Goal: Task Accomplishment & Management: Manage account settings

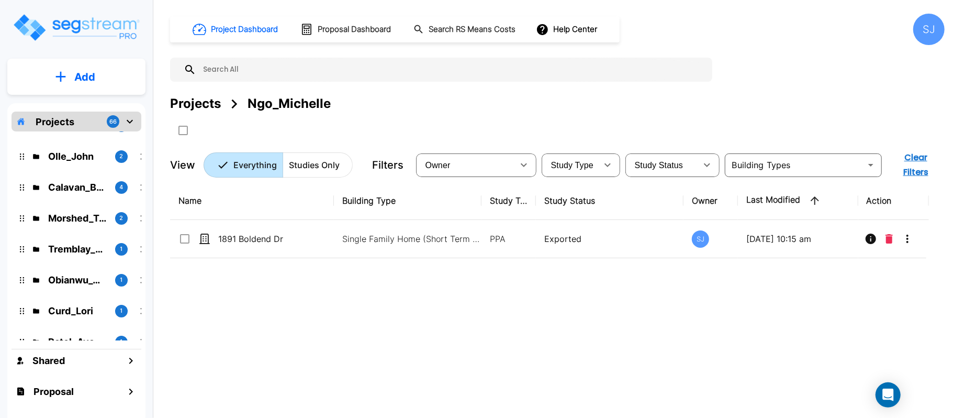
scroll to position [139, 0]
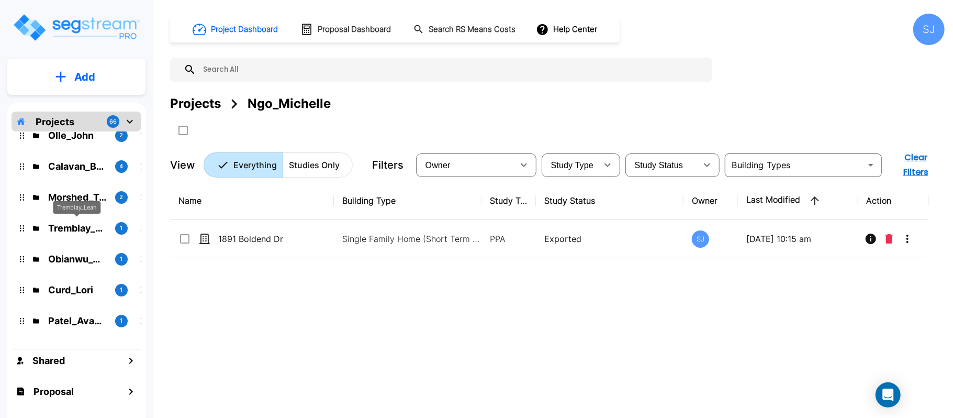
click at [73, 220] on div "Tremblay_Leah" at bounding box center [77, 211] width 48 height 20
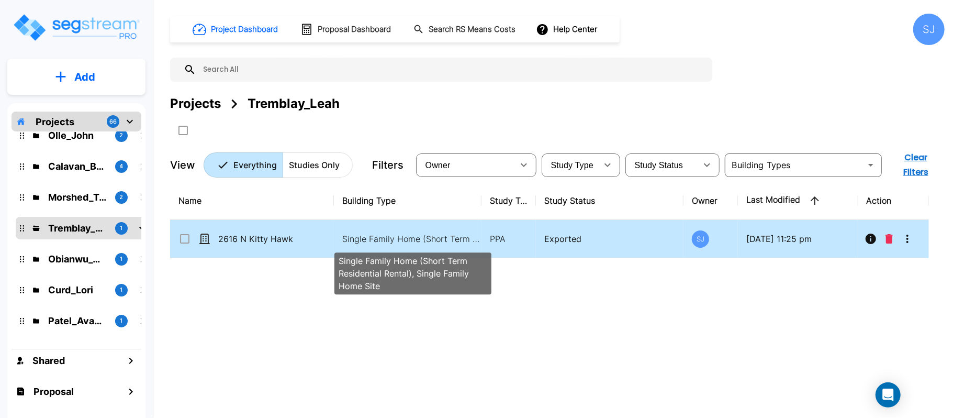
click at [463, 232] on p "Single Family Home (Short Term Residential Rental), Single Family Home Site" at bounding box center [412, 238] width 141 height 13
checkbox input "true"
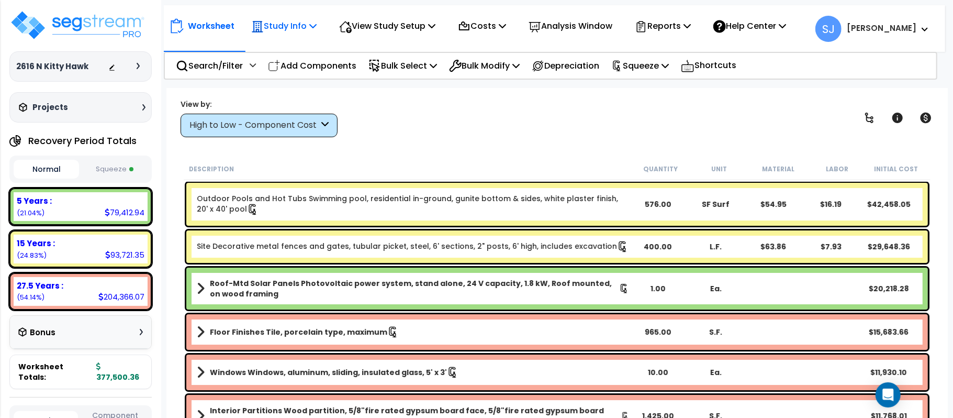
click at [289, 19] on p "Study Info" at bounding box center [283, 26] width 65 height 14
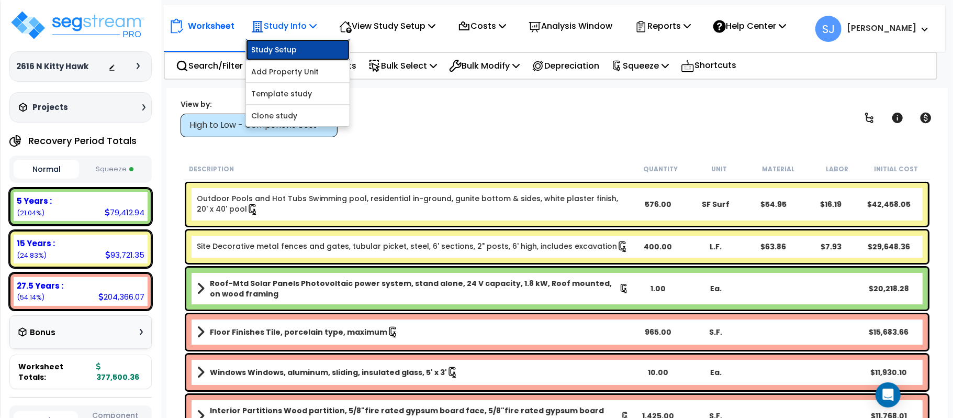
click at [291, 58] on link "Study Setup" at bounding box center [298, 49] width 104 height 21
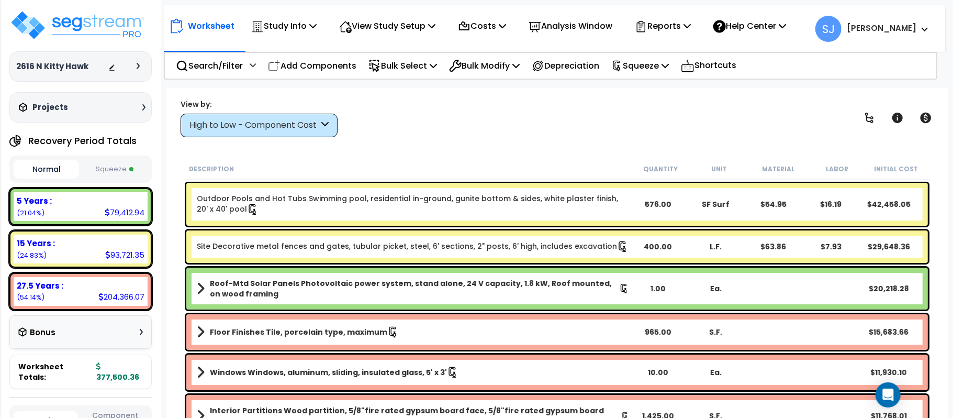
click at [102, 164] on button "Squeeze" at bounding box center [114, 169] width 65 height 18
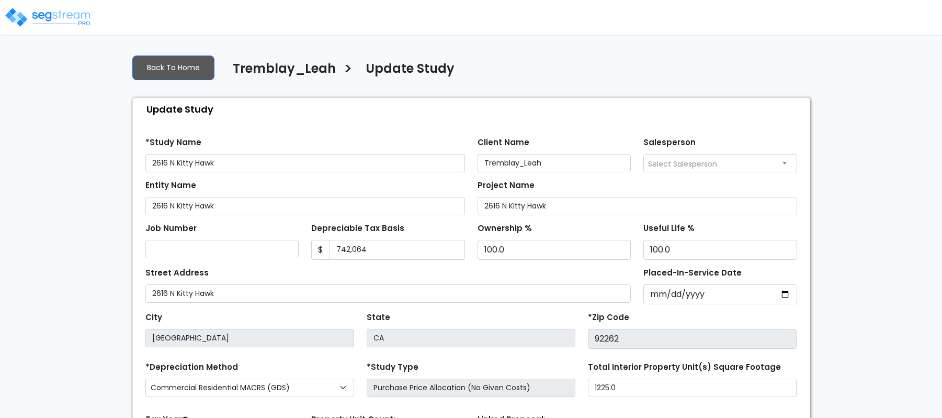
select select "2018"
